Goal: Information Seeking & Learning: Learn about a topic

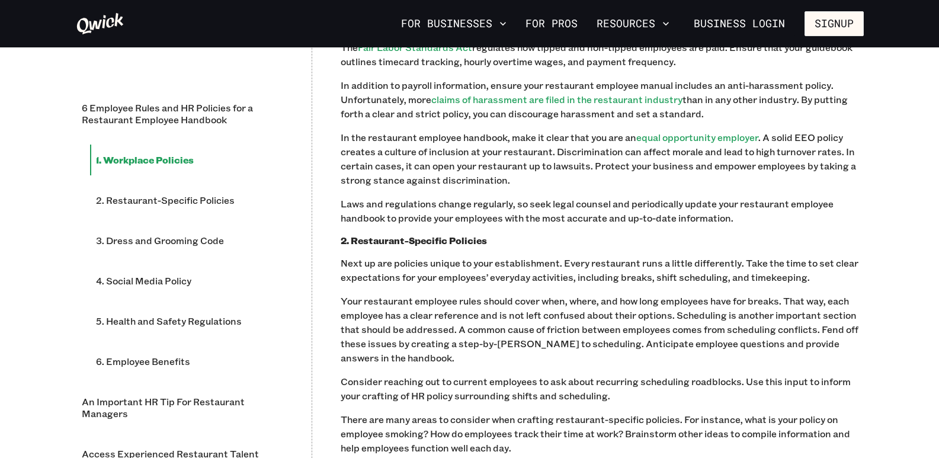
scroll to position [1067, 0]
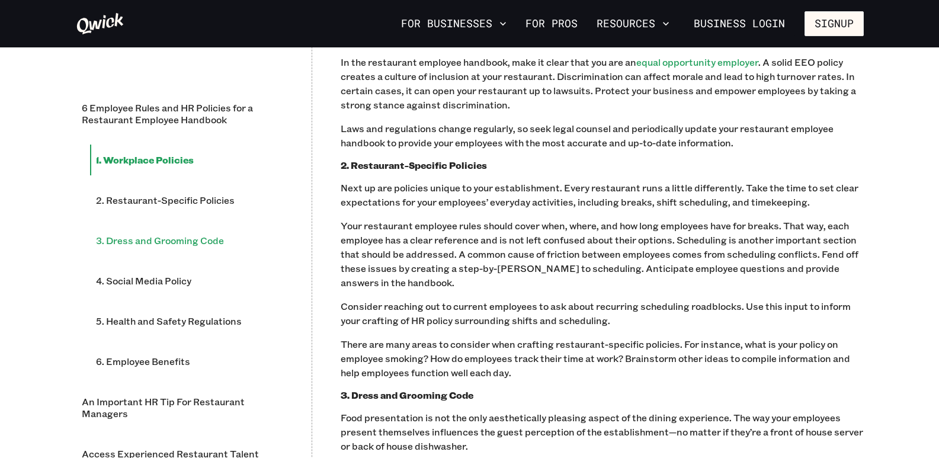
click at [208, 251] on li "3. Dress and Grooming Code" at bounding box center [186, 240] width 193 height 31
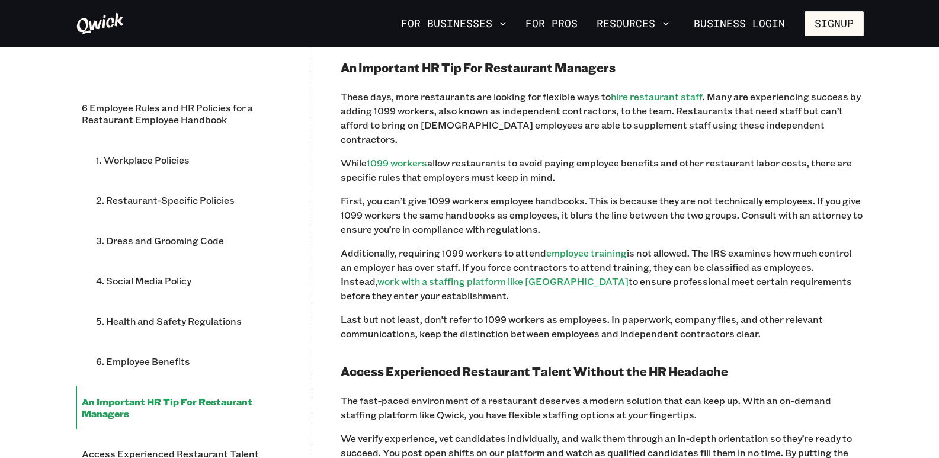
scroll to position [2345, 0]
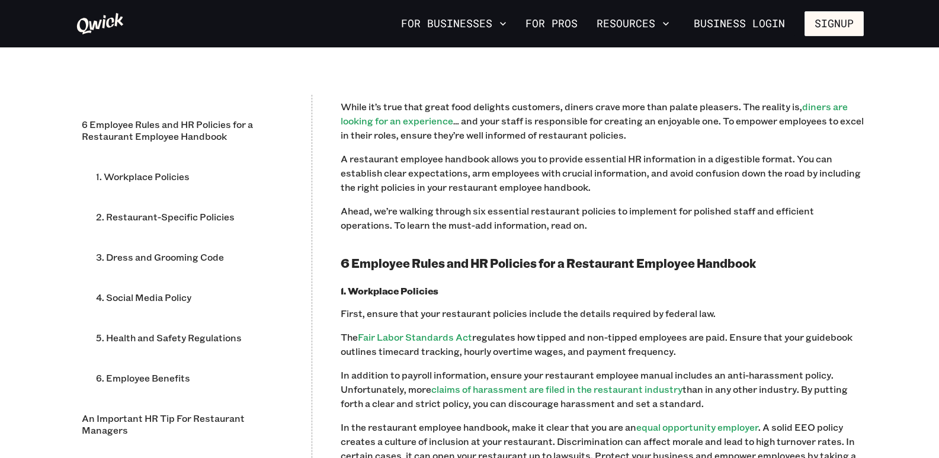
scroll to position [711, 0]
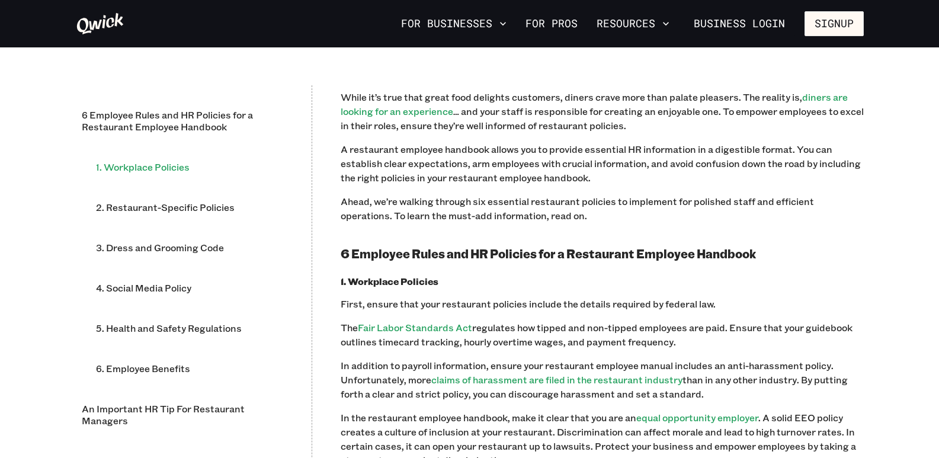
click at [132, 173] on li "1. Workplace Policies" at bounding box center [186, 167] width 193 height 31
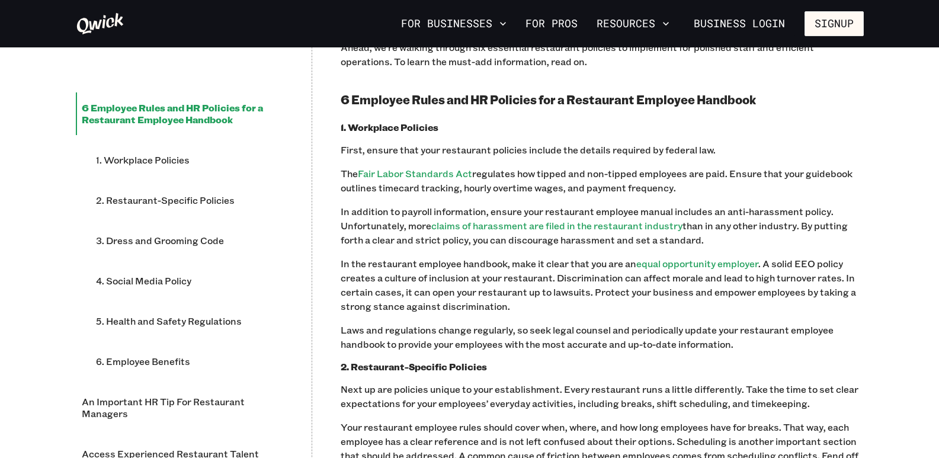
scroll to position [928, 0]
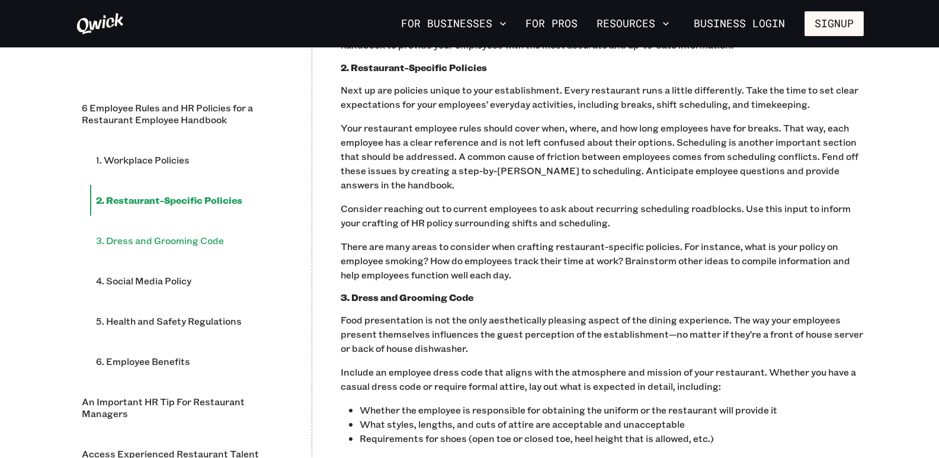
click at [203, 245] on li "3. Dress and Grooming Code" at bounding box center [186, 240] width 193 height 31
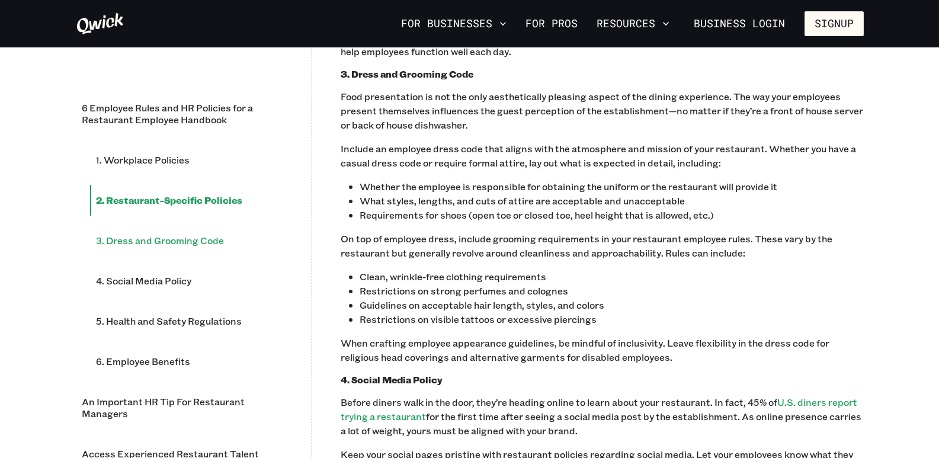
scroll to position [1397, 0]
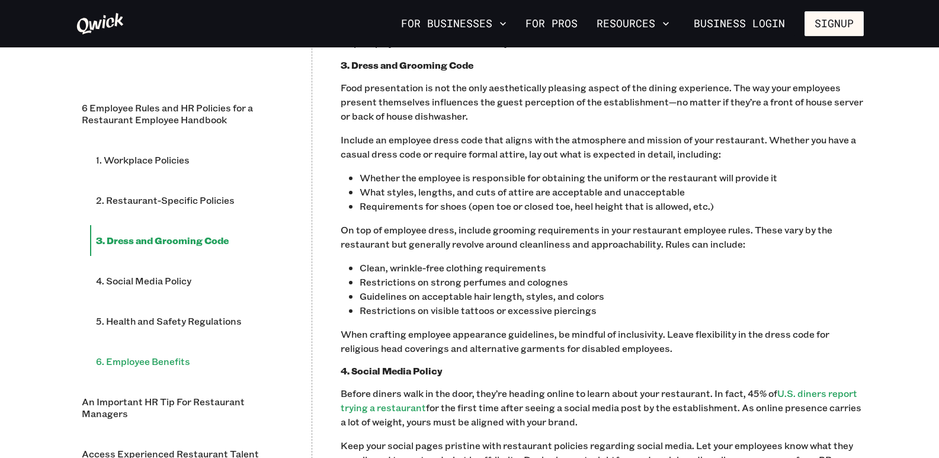
click at [175, 360] on li "6. Employee Benefits" at bounding box center [186, 361] width 193 height 31
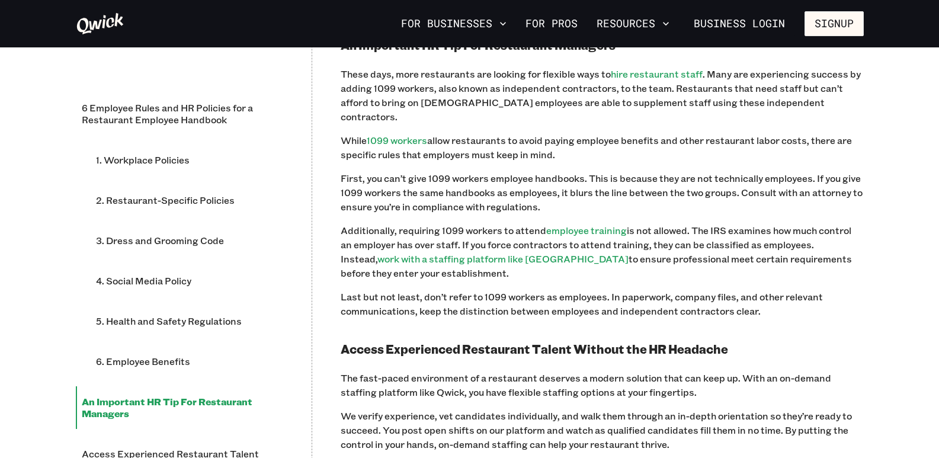
scroll to position [2399, 0]
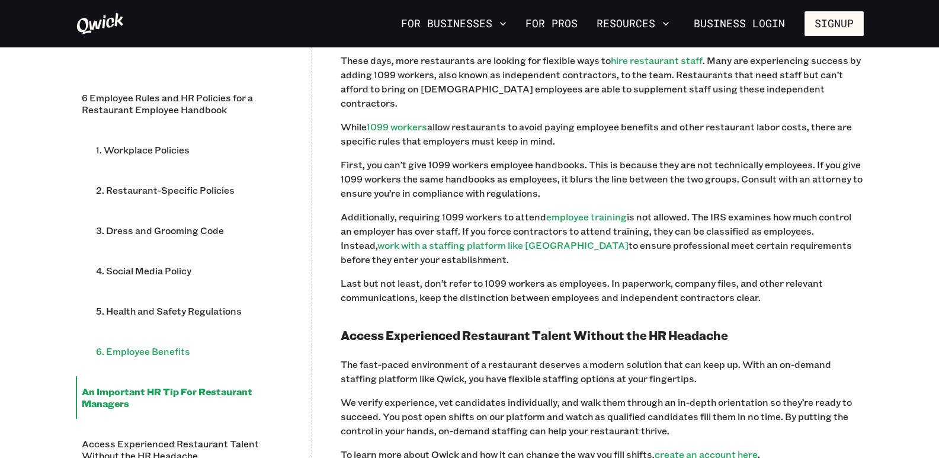
click at [183, 336] on li "6. Employee Benefits" at bounding box center [186, 351] width 193 height 31
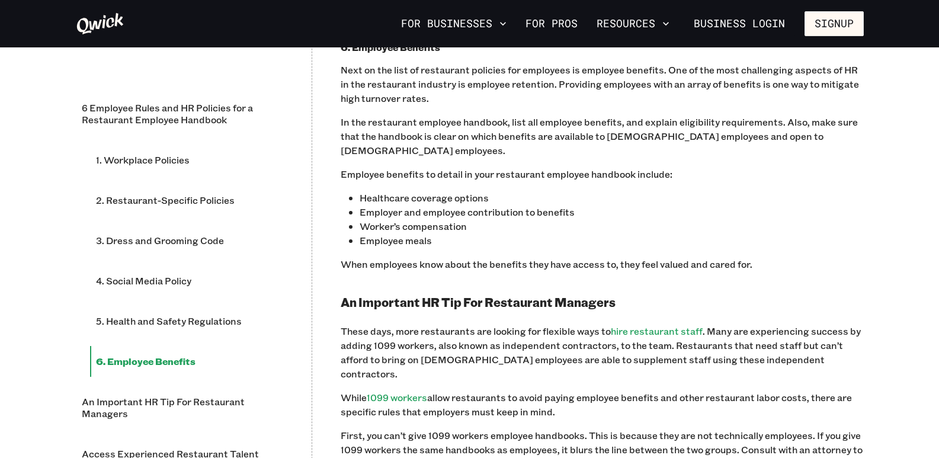
scroll to position [2111, 0]
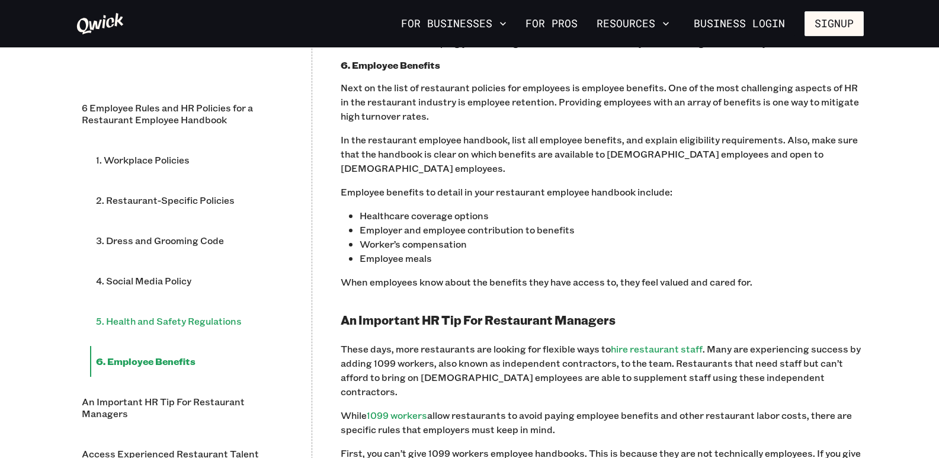
click at [170, 311] on li "5. Health and Safety Regulations" at bounding box center [186, 321] width 193 height 31
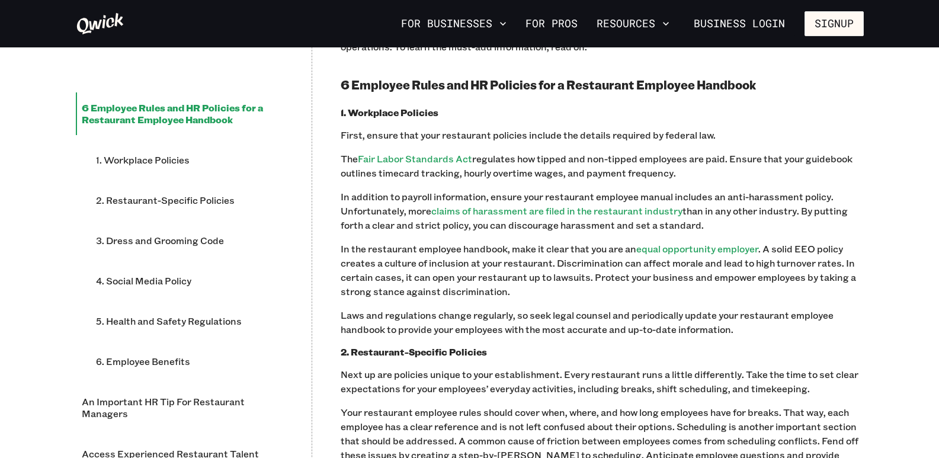
scroll to position [584, 0]
